Goal: Task Accomplishment & Management: Use online tool/utility

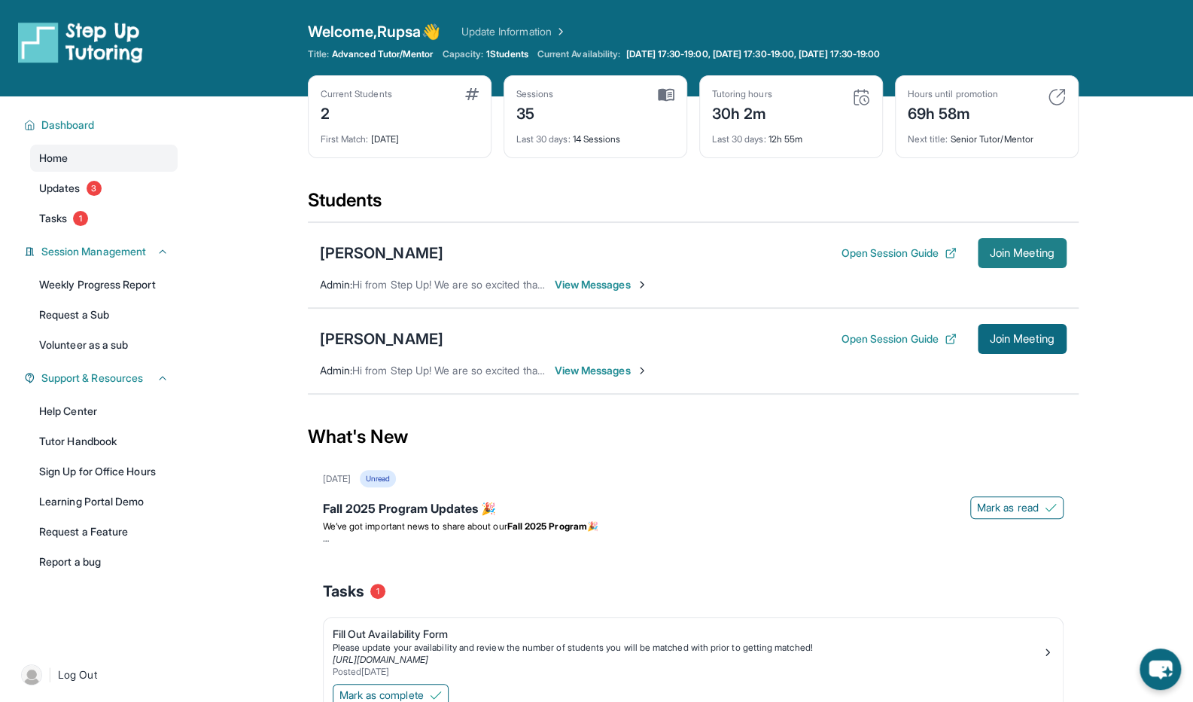
click at [1023, 252] on span "Join Meeting" at bounding box center [1022, 252] width 65 height 9
click at [1002, 254] on span "Join Meeting" at bounding box center [1022, 252] width 65 height 9
click at [999, 248] on span "Join Meeting" at bounding box center [1022, 252] width 65 height 9
click at [1008, 263] on button "Join Meeting" at bounding box center [1022, 253] width 89 height 30
